Goal: Task Accomplishment & Management: Complete application form

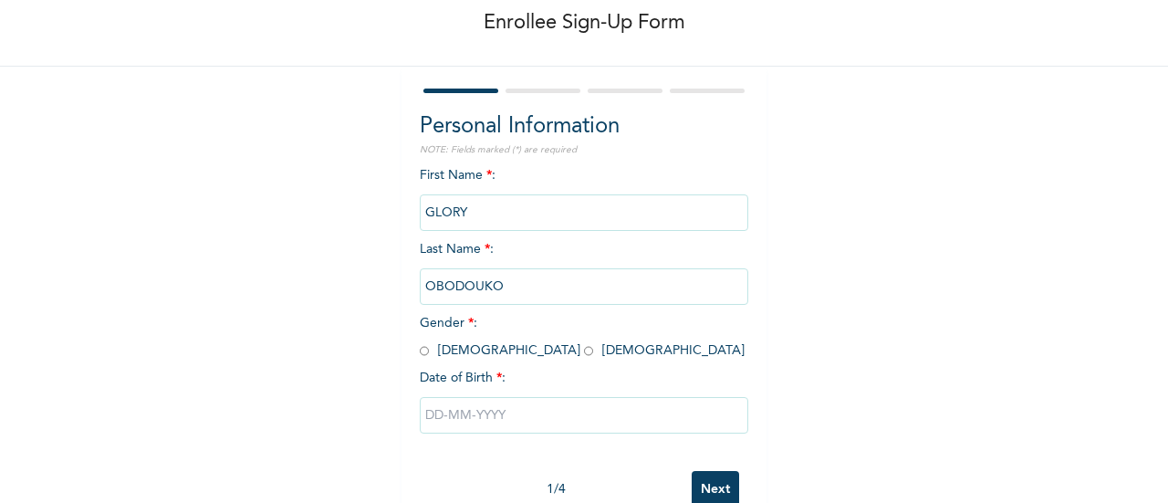
scroll to position [93, 0]
click at [851, 309] on div "Enrollee Sign-Up Form Personal Information NOTE: Fields marked (*) are required…" at bounding box center [584, 221] width 1168 height 628
click at [491, 408] on input "text" at bounding box center [584, 414] width 329 height 37
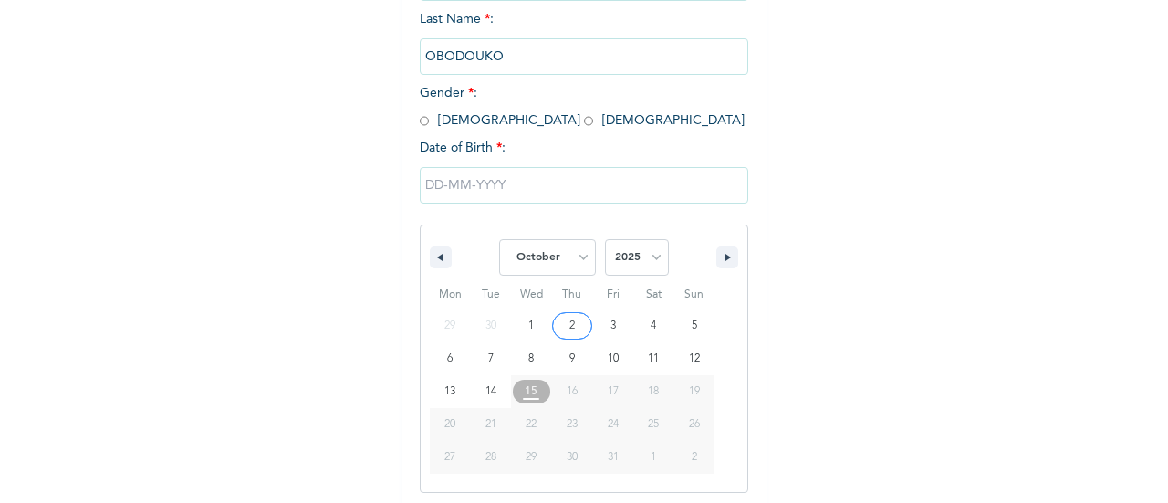
scroll to position [328, 0]
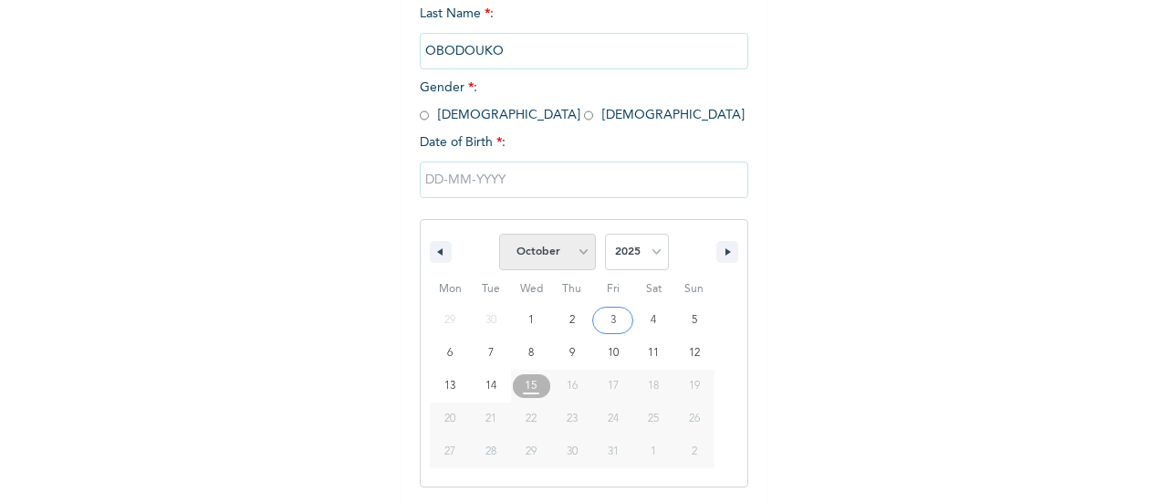
click at [525, 264] on select "January February March April May June July August September October November De…" at bounding box center [547, 252] width 97 height 37
click at [499, 236] on select "January February March April May June July August September October November De…" at bounding box center [547, 252] width 97 height 37
select select "9"
click at [645, 266] on select "2025 2024 2023 2022 2021 2020 2019 2018 2017 2016 2015 2014 2013 2012 2011 2010…" at bounding box center [637, 252] width 64 height 37
select select "1992"
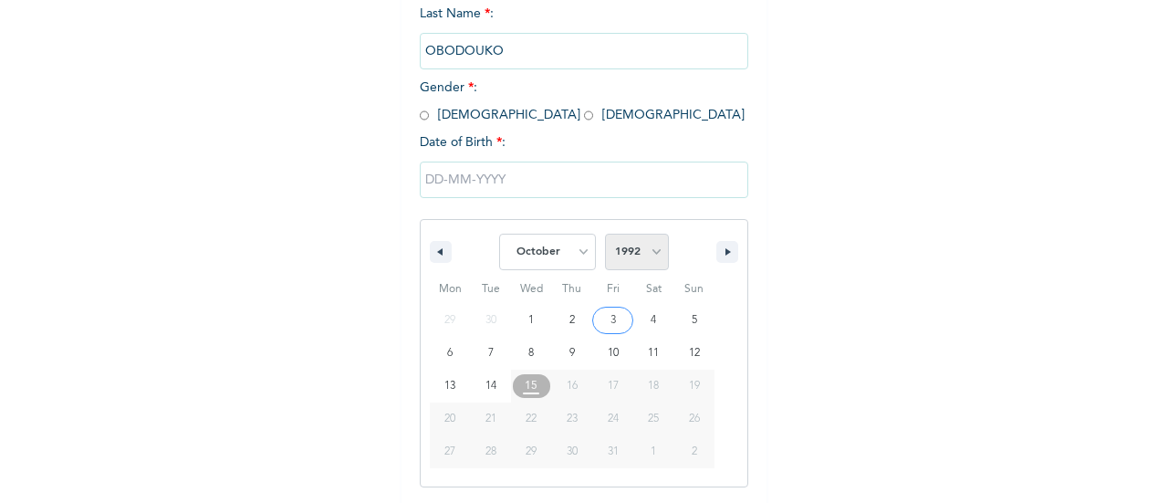
click at [605, 236] on select "2025 2024 2023 2022 2021 2020 2019 2018 2017 2016 2015 2014 2013 2012 2011 2010…" at bounding box center [637, 252] width 64 height 37
type input "[DATE]"
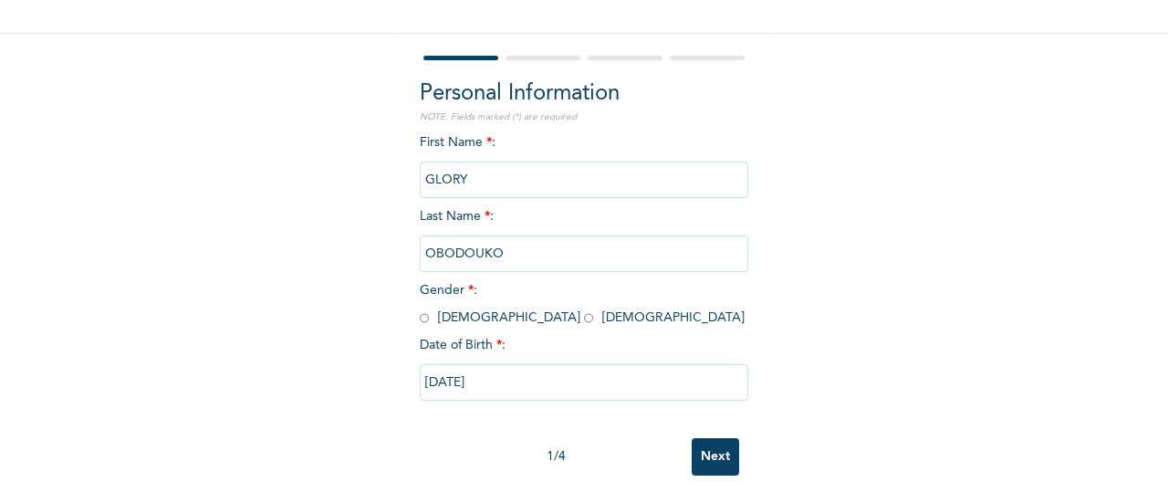
click at [888, 315] on div "Enrollee Sign-Up Form Personal Information NOTE: Fields marked (*) are required…" at bounding box center [584, 189] width 1168 height 628
click at [693, 455] on input "Next" at bounding box center [715, 456] width 47 height 37
click at [584, 309] on input "radio" at bounding box center [588, 317] width 9 height 17
radio input "true"
click at [702, 452] on input "Next" at bounding box center [715, 456] width 47 height 37
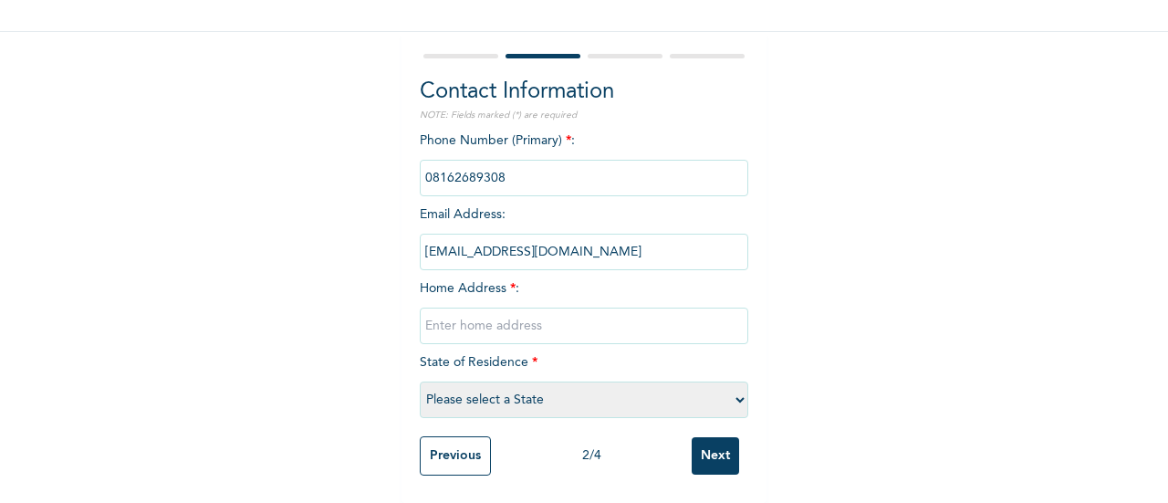
click at [515, 319] on input "text" at bounding box center [584, 326] width 329 height 37
paste input "[STREET_ADDRESS]"
type input "[STREET_ADDRESS]"
click at [556, 382] on select "Please select a State [PERSON_NAME] (FCT) [PERSON_NAME] Ibom [GEOGRAPHIC_DATA] …" at bounding box center [584, 400] width 329 height 37
select select "10"
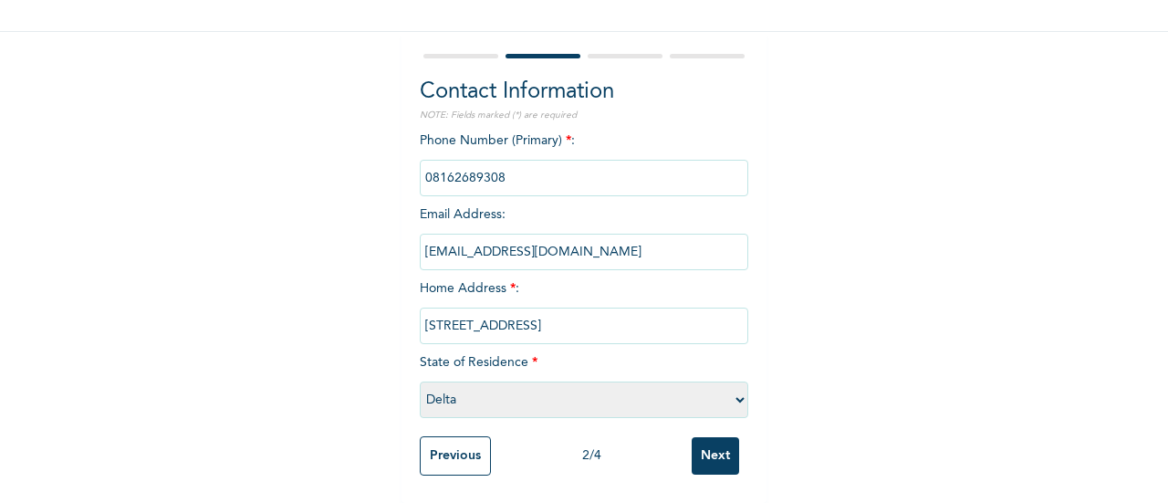
click at [420, 382] on select "Please select a State [PERSON_NAME] (FCT) [PERSON_NAME] Ibom [GEOGRAPHIC_DATA] …" at bounding box center [584, 400] width 329 height 37
click at [696, 445] on input "Next" at bounding box center [715, 455] width 47 height 37
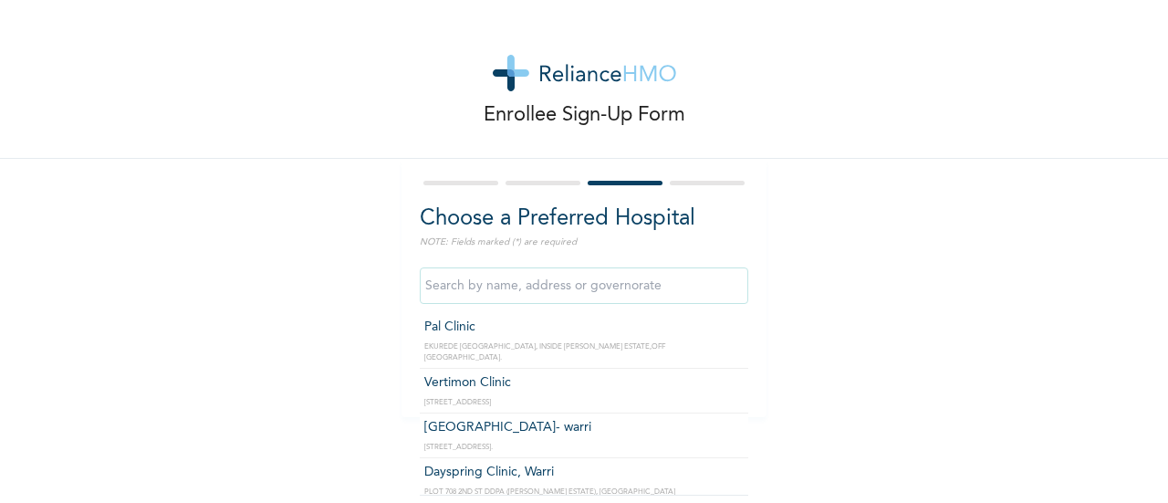
click at [464, 295] on input "text" at bounding box center [584, 285] width 329 height 37
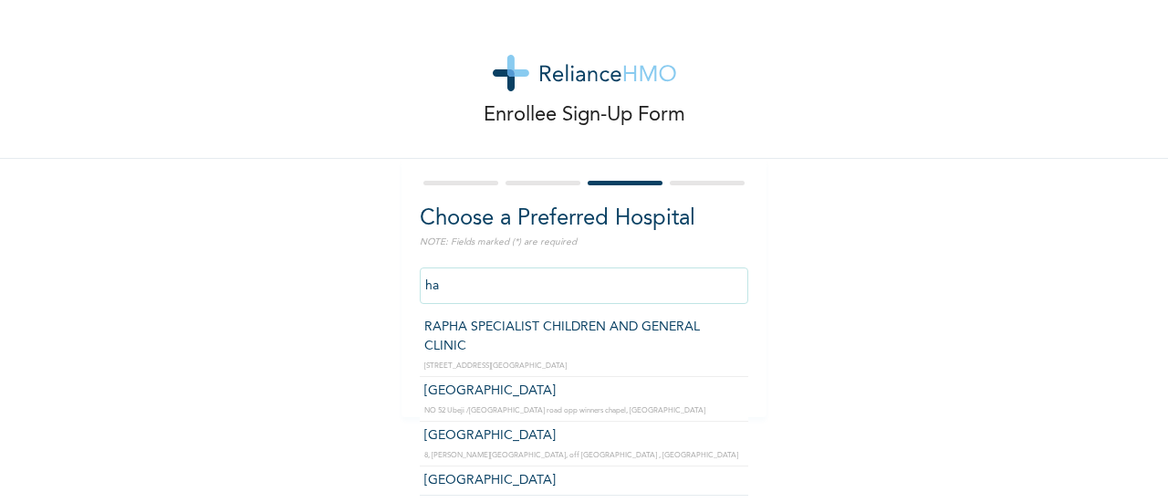
type input "h"
